Goal: Information Seeking & Learning: Learn about a topic

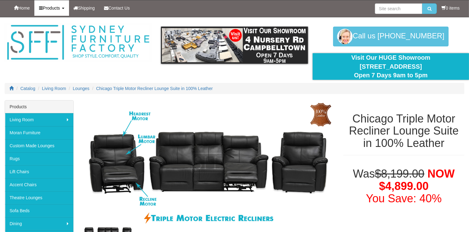
click at [64, 8] on b at bounding box center [63, 8] width 2 height 1
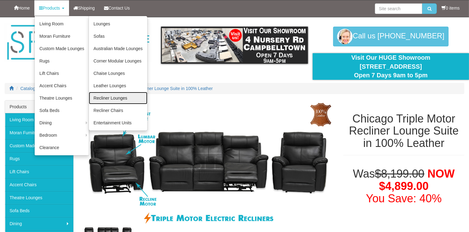
click at [115, 96] on link "Recliner Lounges" at bounding box center [118, 98] width 59 height 12
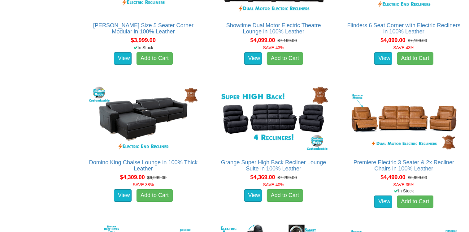
scroll to position [2107, 0]
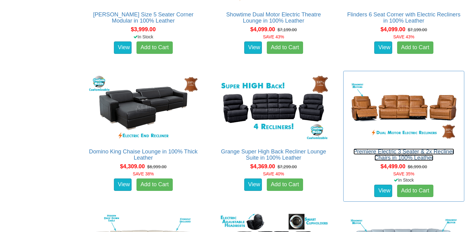
click at [403, 150] on link "Premiere Electric 3 Seater & 2x Recliner Chairs in 100% Leather" at bounding box center [404, 155] width 101 height 12
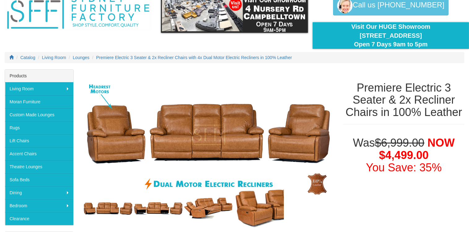
scroll to position [62, 0]
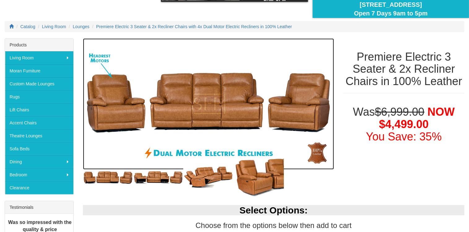
click at [283, 106] on img at bounding box center [209, 104] width 252 height 132
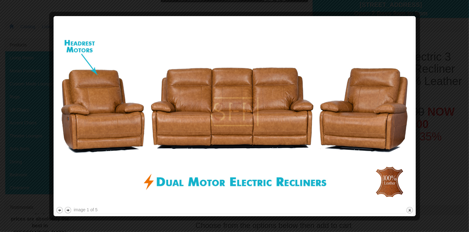
click at [413, 106] on img at bounding box center [235, 111] width 358 height 187
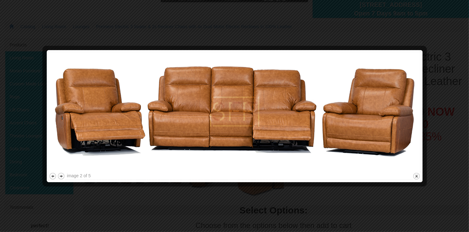
click at [413, 106] on img at bounding box center [235, 111] width 372 height 119
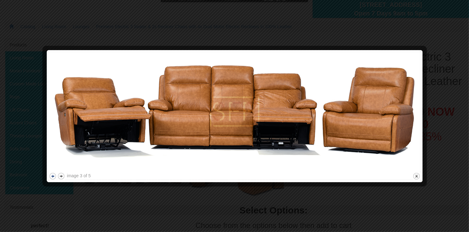
click at [51, 176] on button "previous" at bounding box center [53, 177] width 8 height 8
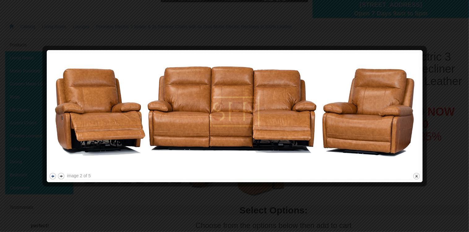
click at [51, 176] on button "previous" at bounding box center [53, 177] width 8 height 8
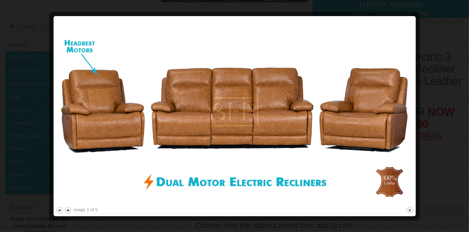
click at [69, 211] on button "next" at bounding box center [68, 211] width 8 height 8
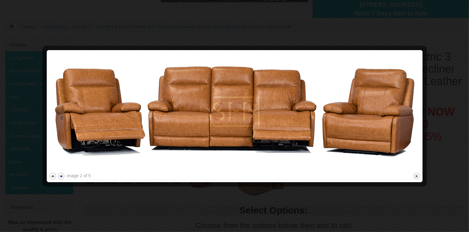
click at [69, 211] on div at bounding box center [234, 116] width 469 height 232
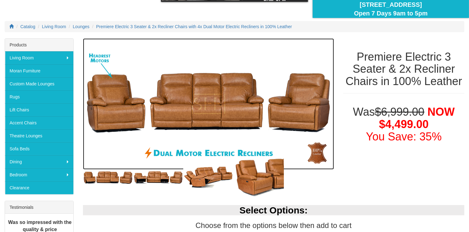
click at [157, 121] on img at bounding box center [209, 104] width 252 height 132
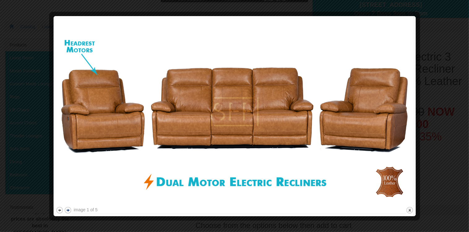
click at [68, 210] on button "next" at bounding box center [68, 211] width 8 height 8
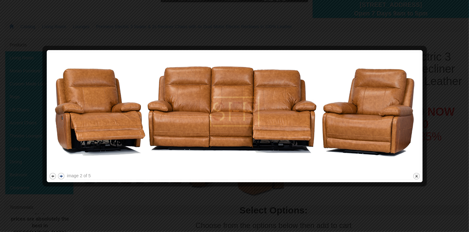
click at [62, 176] on button "next" at bounding box center [61, 177] width 8 height 8
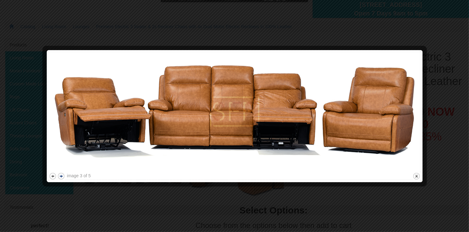
click at [62, 176] on button "next" at bounding box center [61, 177] width 8 height 8
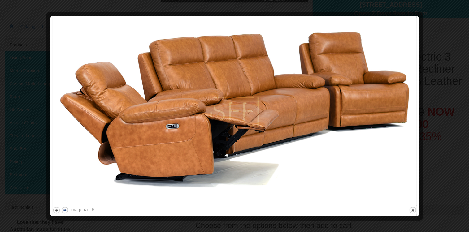
click at [65, 211] on button "next" at bounding box center [65, 211] width 8 height 8
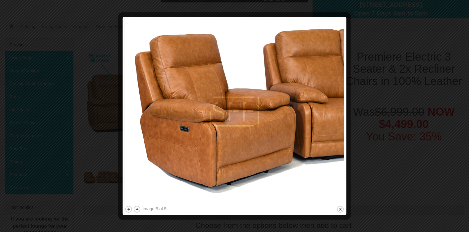
click at [392, 180] on div at bounding box center [234, 116] width 469 height 232
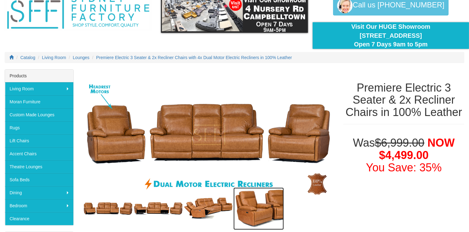
scroll to position [0, 0]
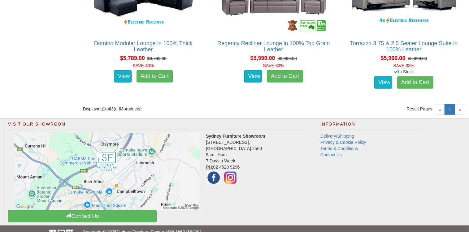
scroll to position [3185, 0]
